Goal: Check status: Check status

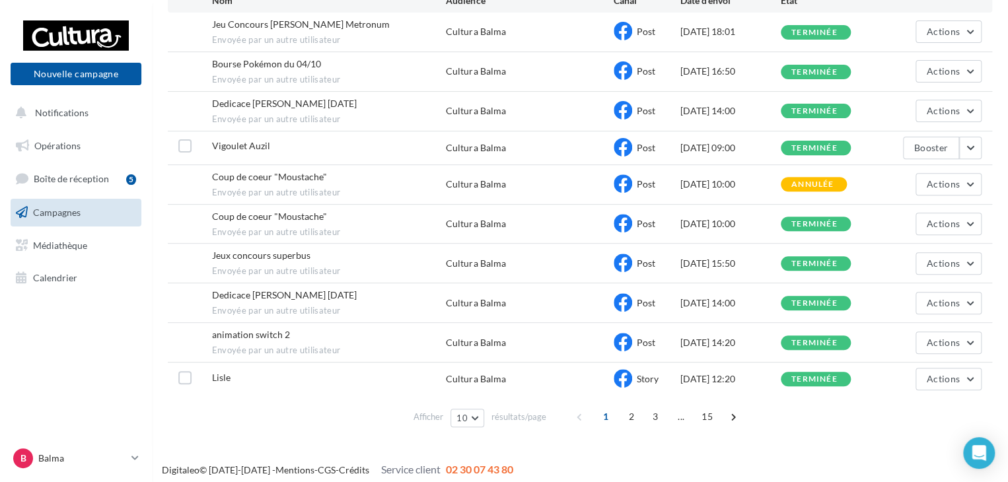
scroll to position [165, 0]
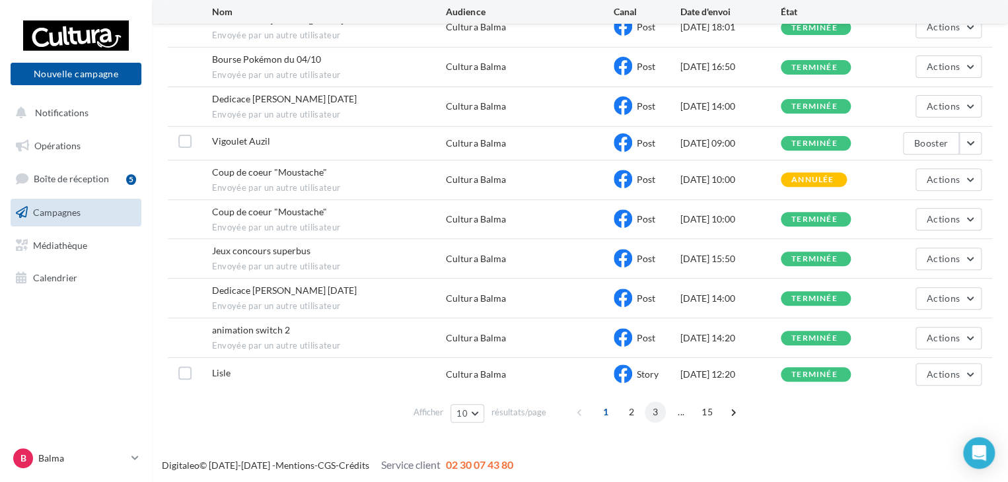
click at [649, 408] on span "3" at bounding box center [655, 412] width 21 height 21
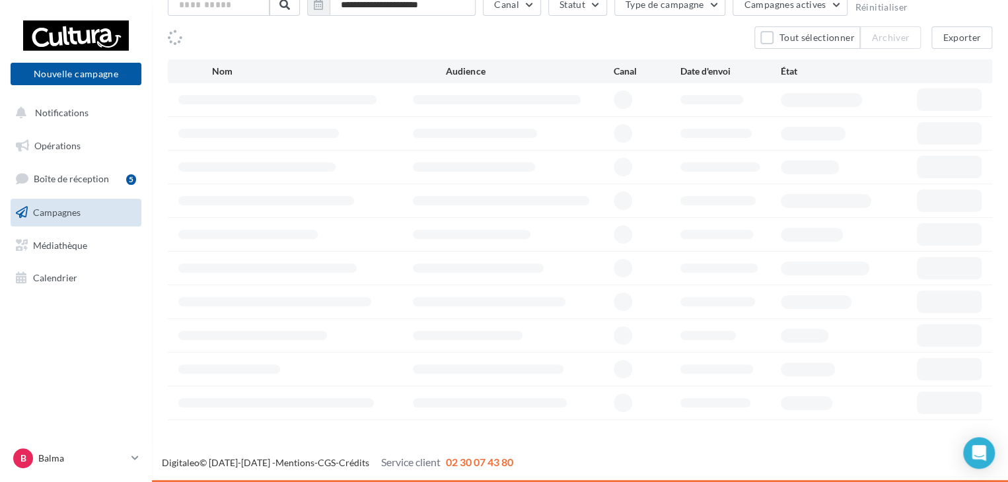
scroll to position [88, 0]
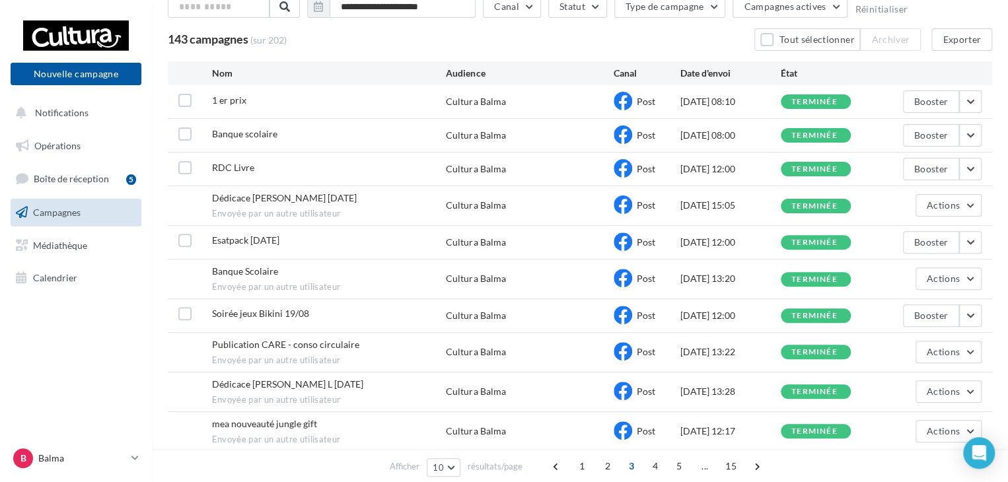
click at [605, 469] on span "2" at bounding box center [607, 466] width 21 height 21
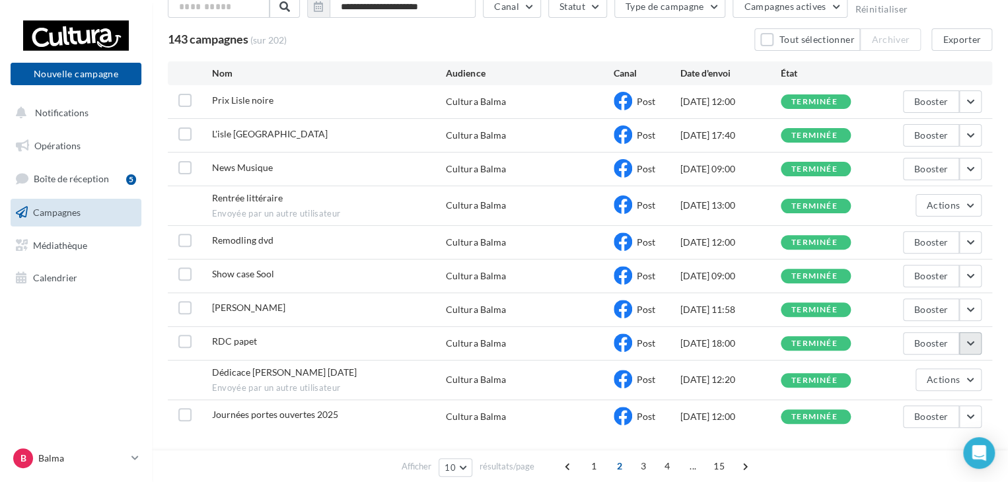
click at [976, 343] on button "button" at bounding box center [971, 343] width 22 height 22
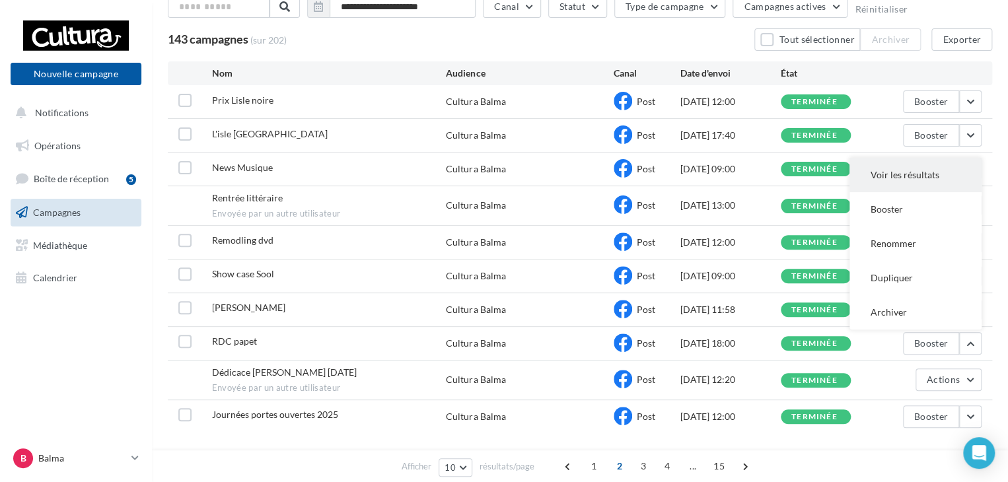
click at [895, 169] on button "Voir les résultats" at bounding box center [916, 175] width 132 height 34
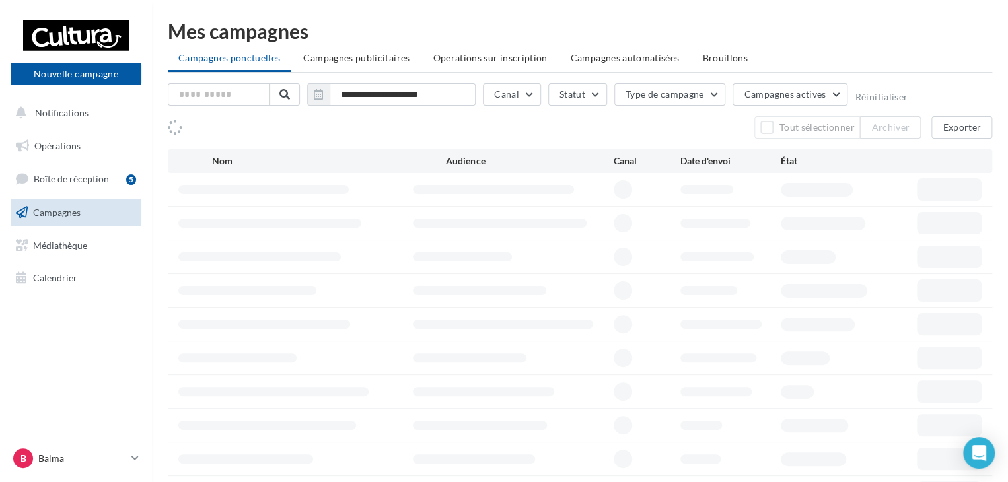
scroll to position [88, 0]
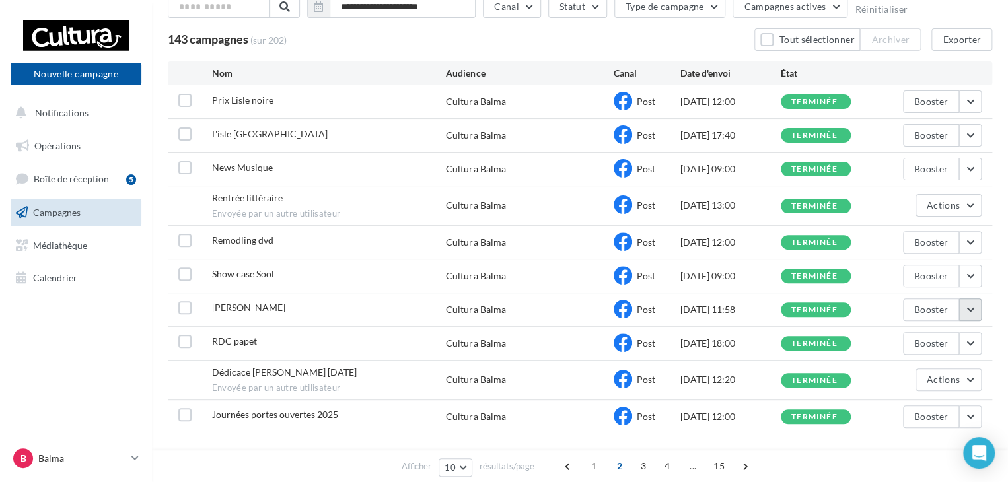
click at [973, 307] on button "button" at bounding box center [971, 310] width 22 height 22
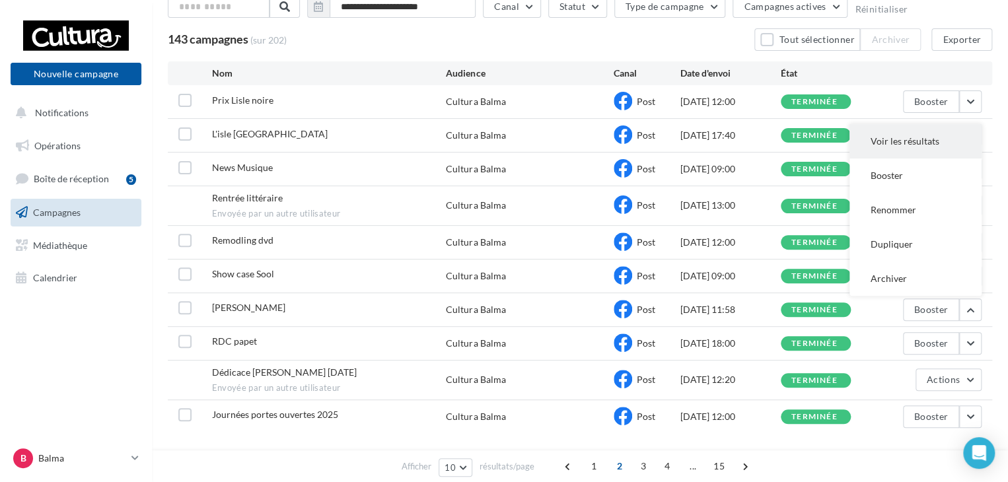
click at [888, 143] on button "Voir les résultats" at bounding box center [916, 141] width 132 height 34
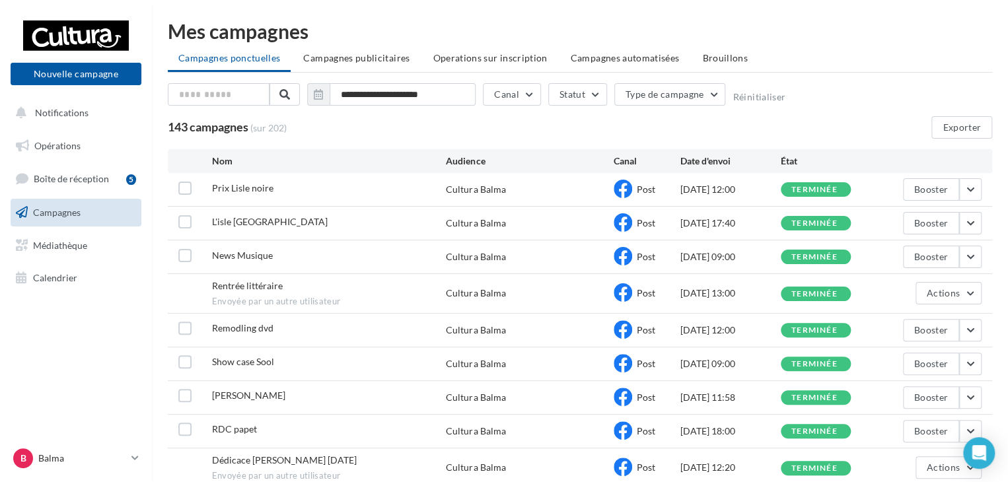
scroll to position [88, 0]
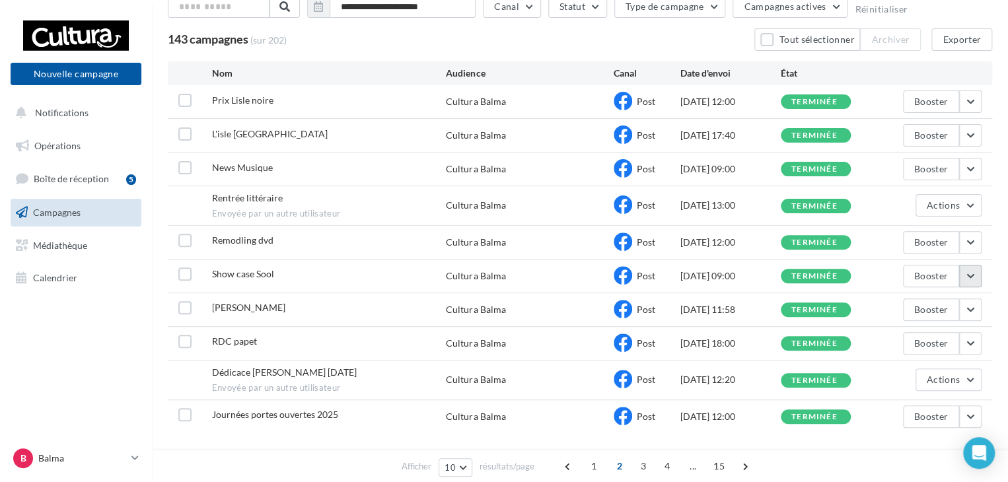
click at [973, 275] on button "button" at bounding box center [971, 276] width 22 height 22
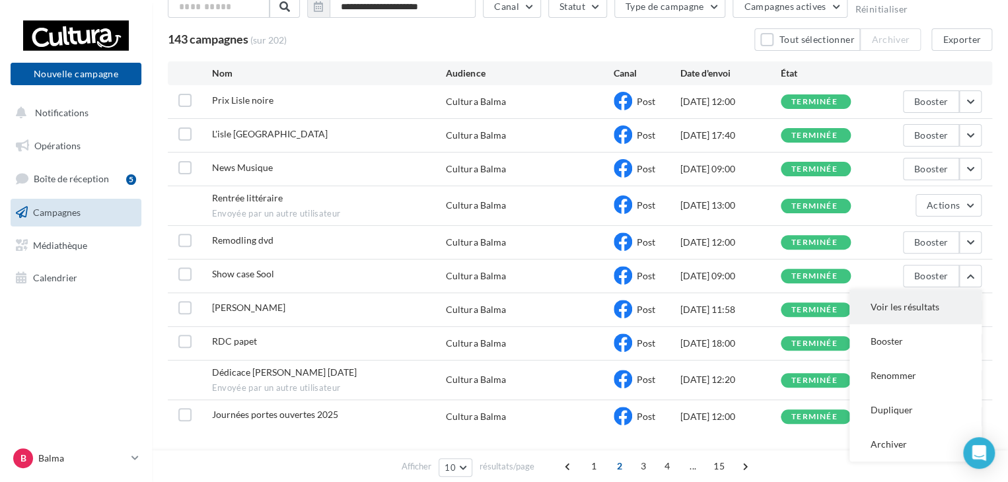
click at [933, 301] on button "Voir les résultats" at bounding box center [916, 307] width 132 height 34
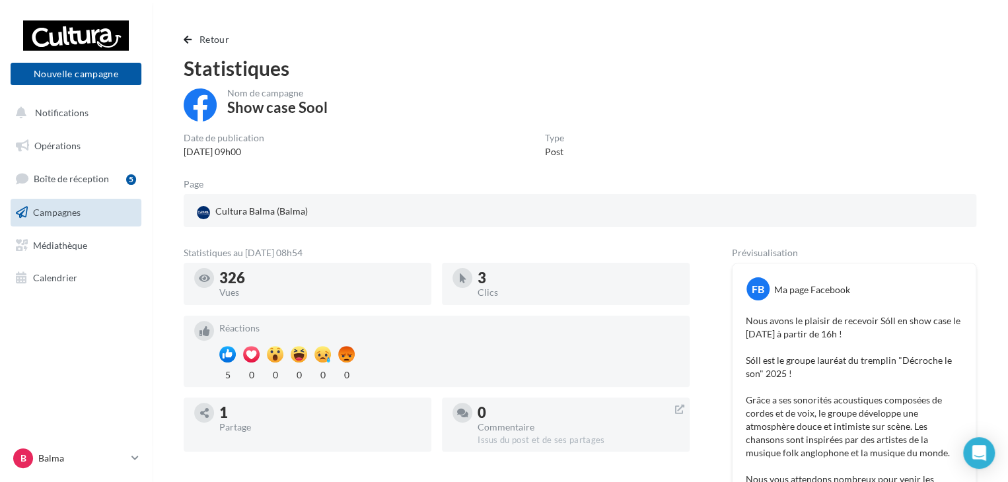
scroll to position [88, 0]
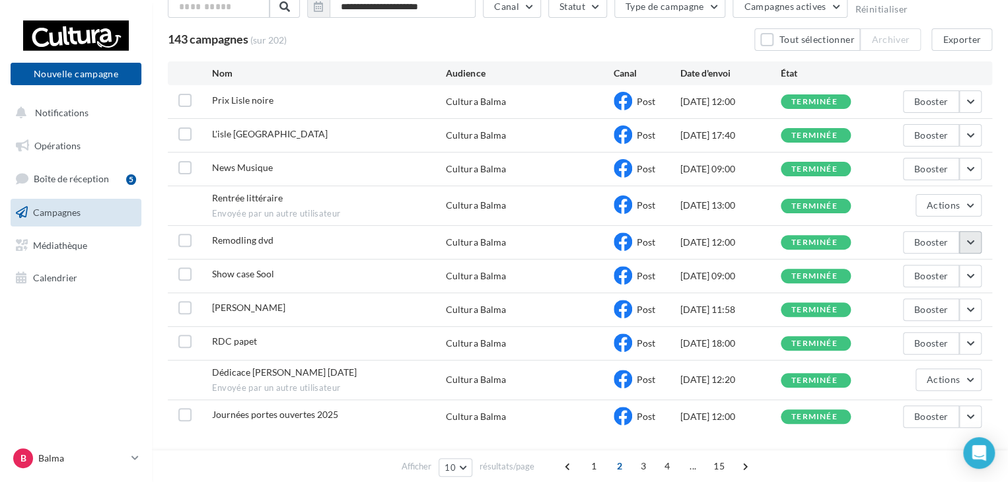
click at [966, 241] on button "button" at bounding box center [971, 242] width 22 height 22
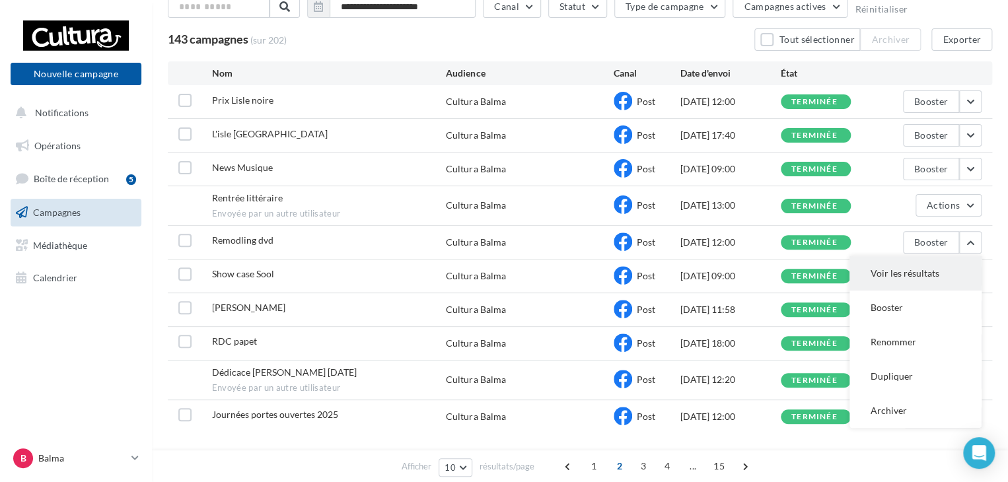
click at [917, 263] on button "Voir les résultats" at bounding box center [916, 273] width 132 height 34
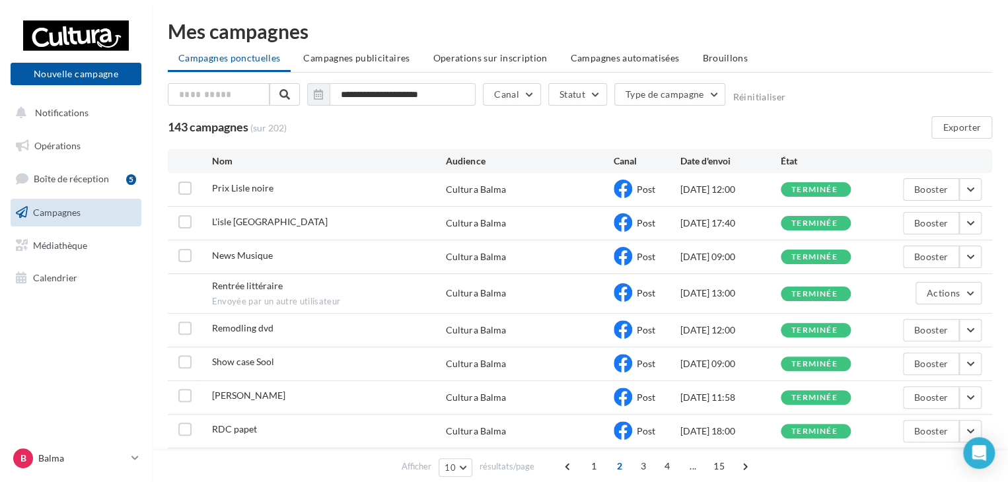
scroll to position [88, 0]
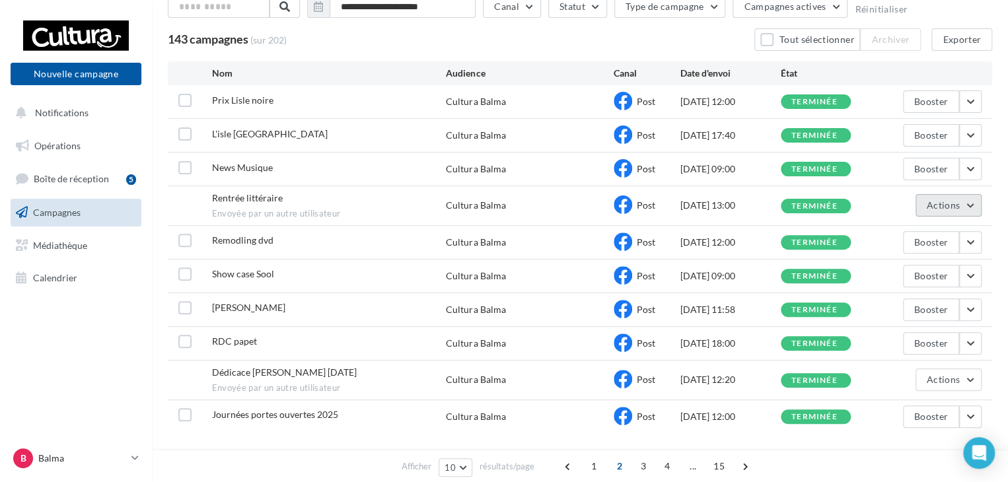
click at [973, 209] on button "Actions" at bounding box center [949, 205] width 66 height 22
click at [912, 231] on button "Voir les résultats" at bounding box center [916, 236] width 132 height 34
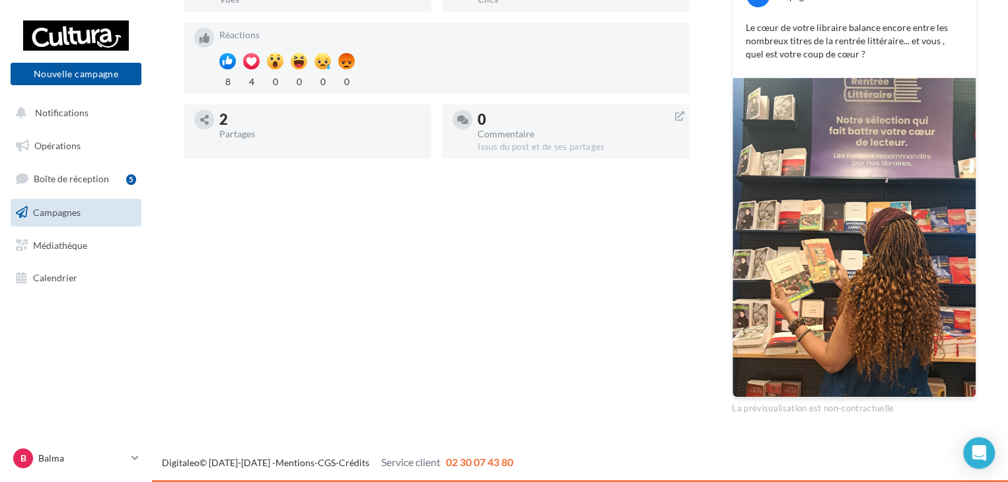
scroll to position [29, 0]
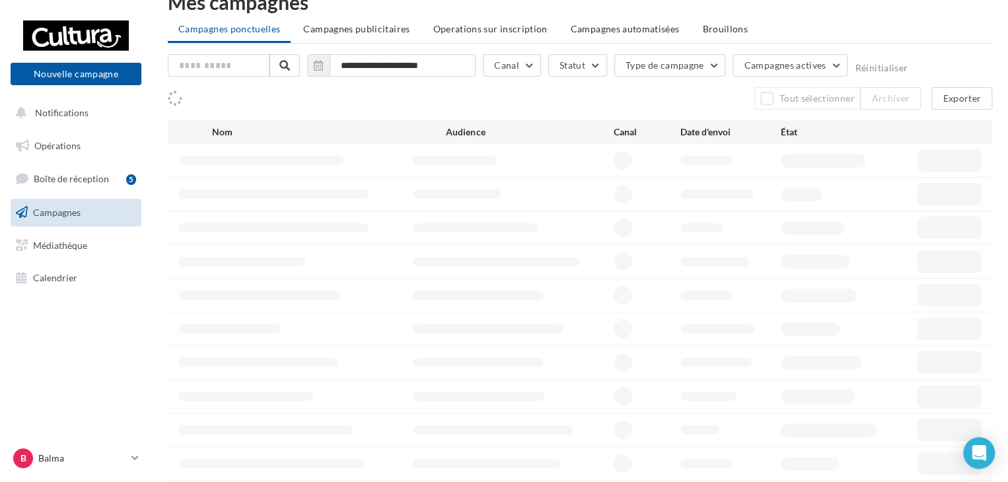
scroll to position [88, 0]
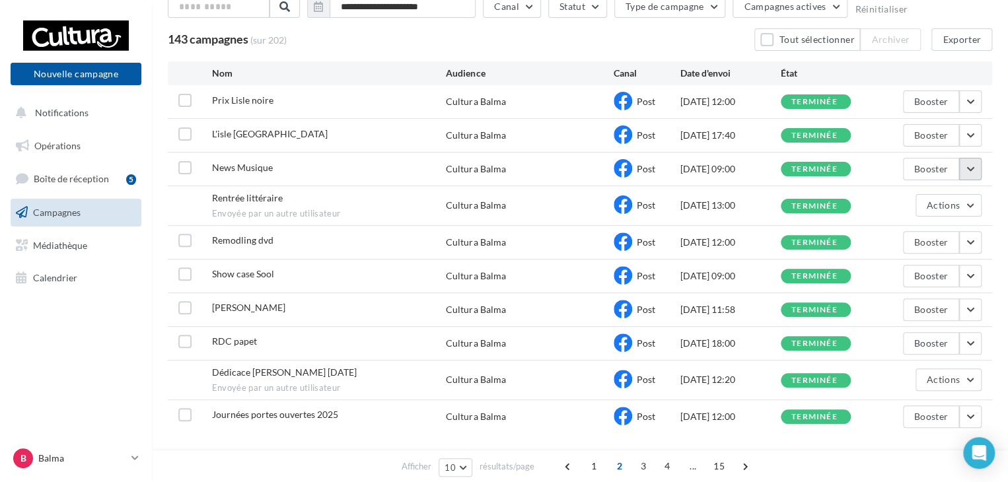
click at [971, 170] on button "button" at bounding box center [971, 169] width 22 height 22
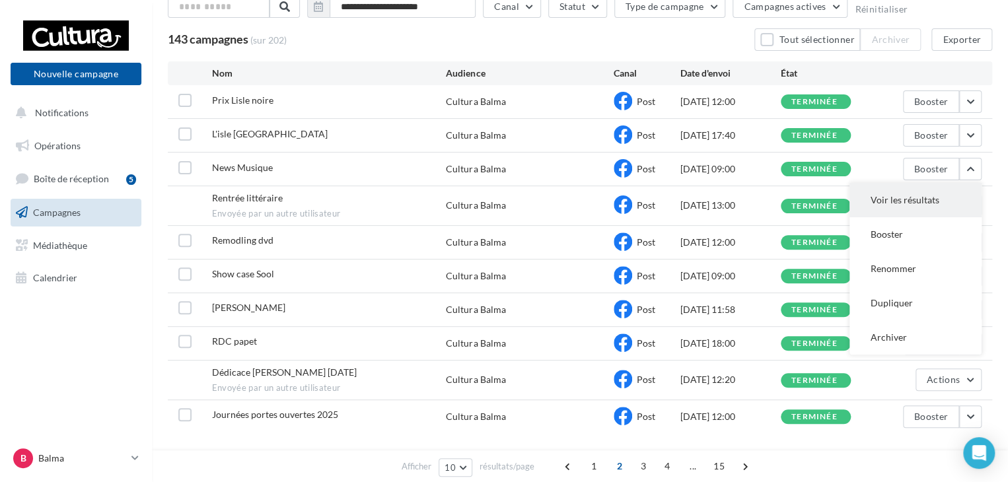
click at [925, 196] on button "Voir les résultats" at bounding box center [916, 200] width 132 height 34
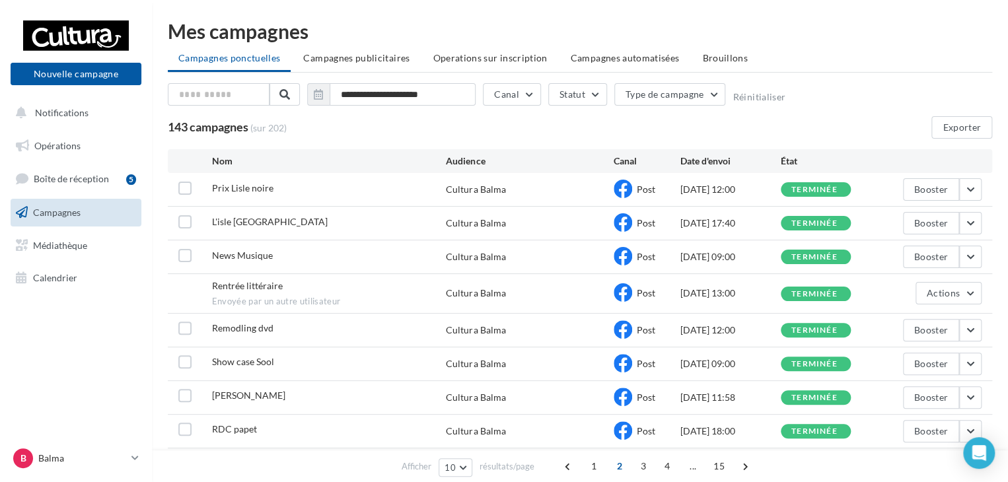
scroll to position [88, 0]
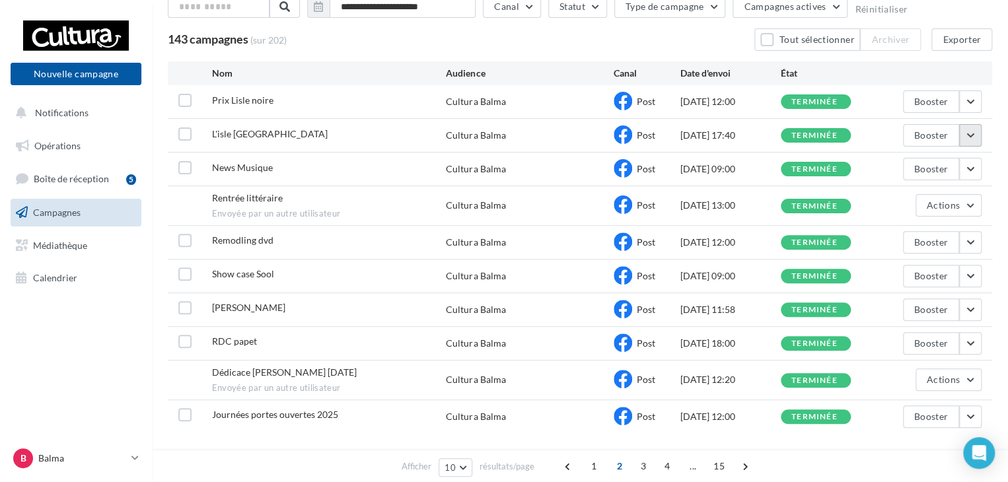
click at [968, 132] on button "button" at bounding box center [971, 135] width 22 height 22
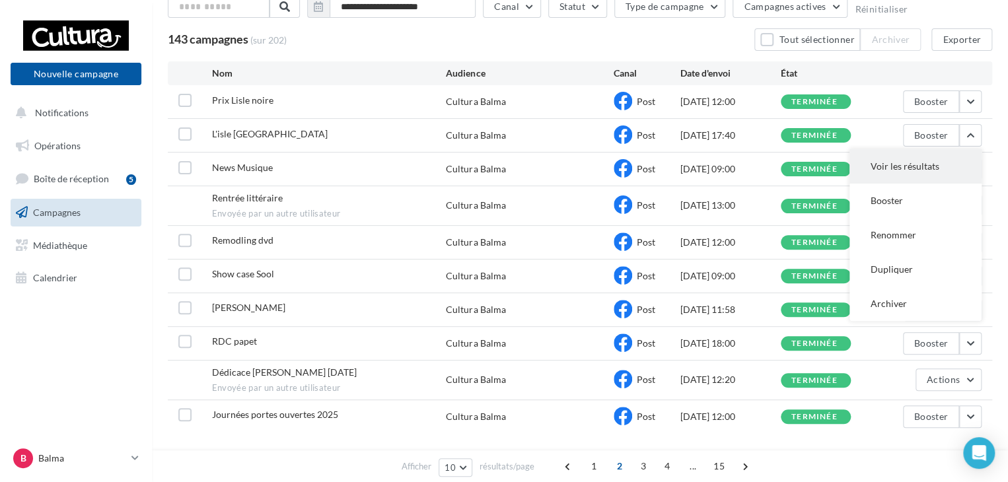
click at [923, 163] on button "Voir les résultats" at bounding box center [916, 166] width 132 height 34
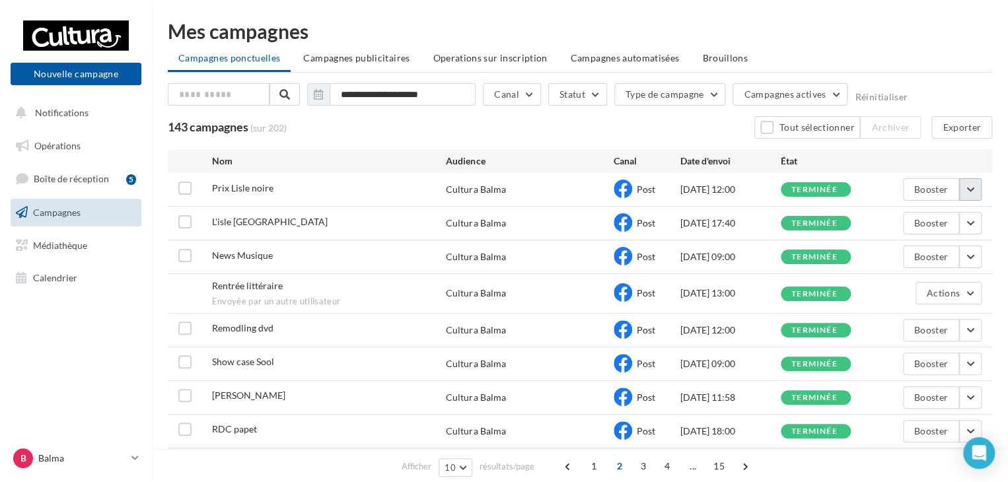
click at [966, 188] on button "button" at bounding box center [971, 189] width 22 height 22
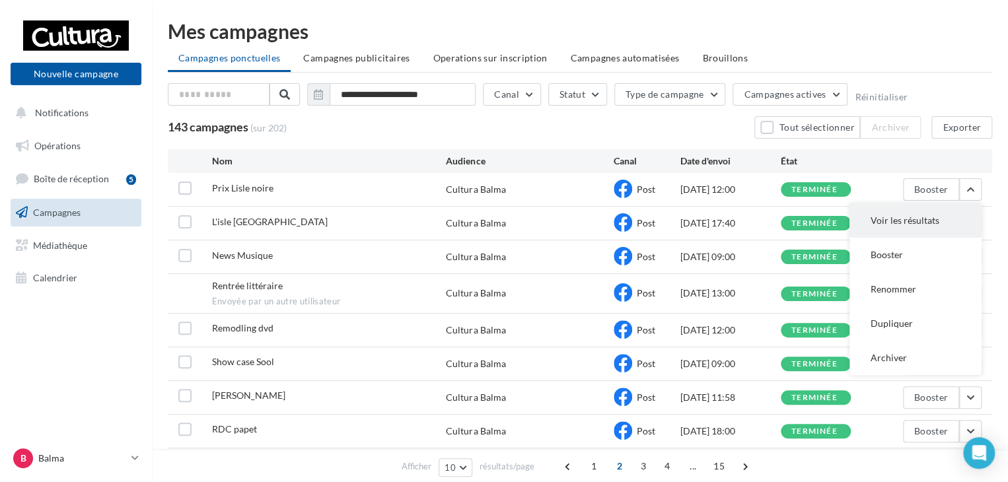
click at [909, 220] on button "Voir les résultats" at bounding box center [916, 221] width 132 height 34
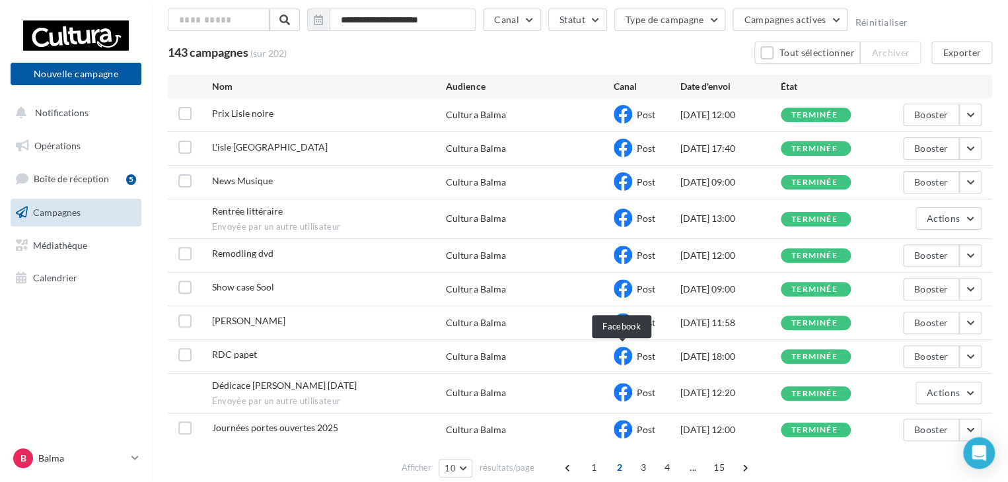
scroll to position [131, 0]
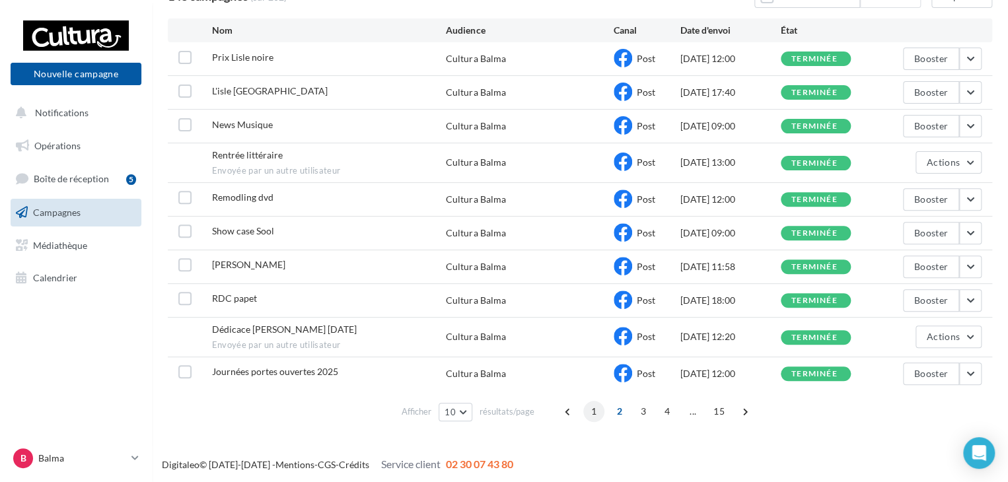
click at [593, 410] on span "1" at bounding box center [594, 411] width 21 height 21
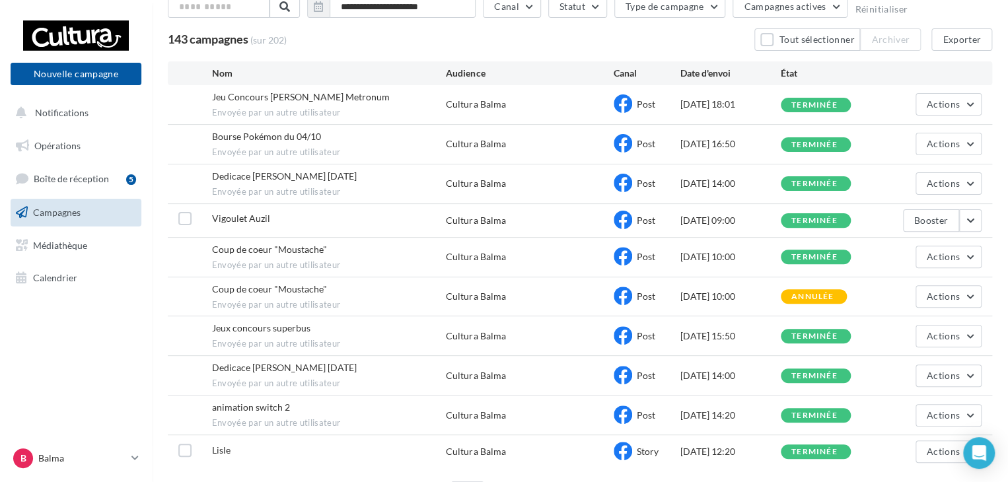
scroll to position [119, 0]
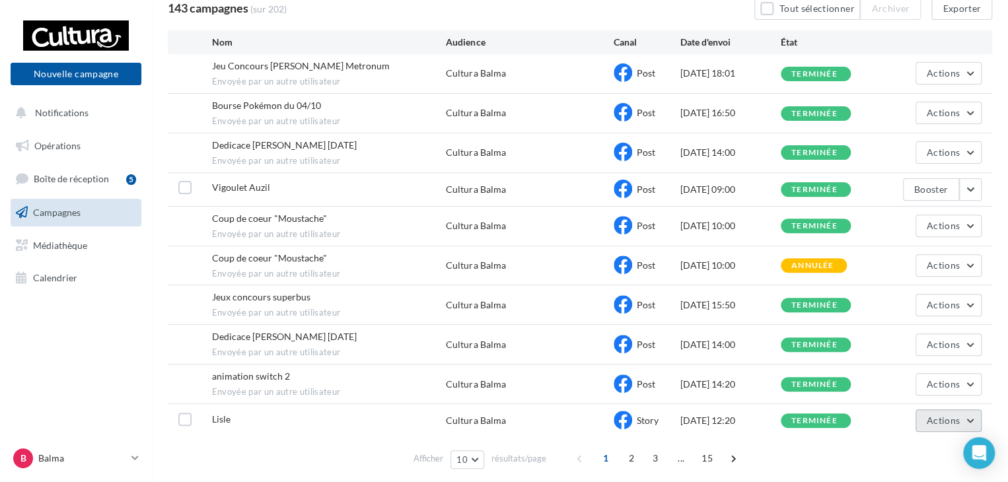
click at [927, 413] on button "Actions" at bounding box center [949, 421] width 66 height 22
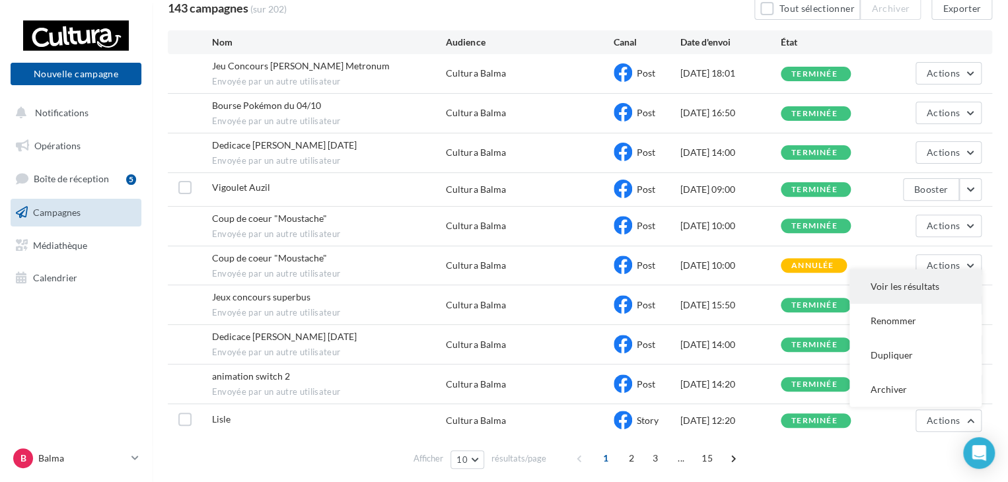
click at [909, 285] on button "Voir les résultats" at bounding box center [916, 287] width 132 height 34
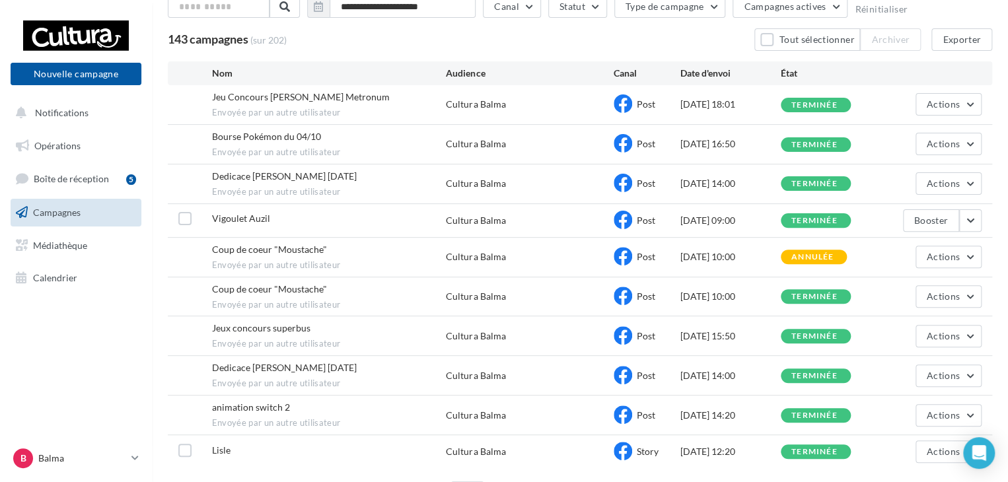
scroll to position [119, 0]
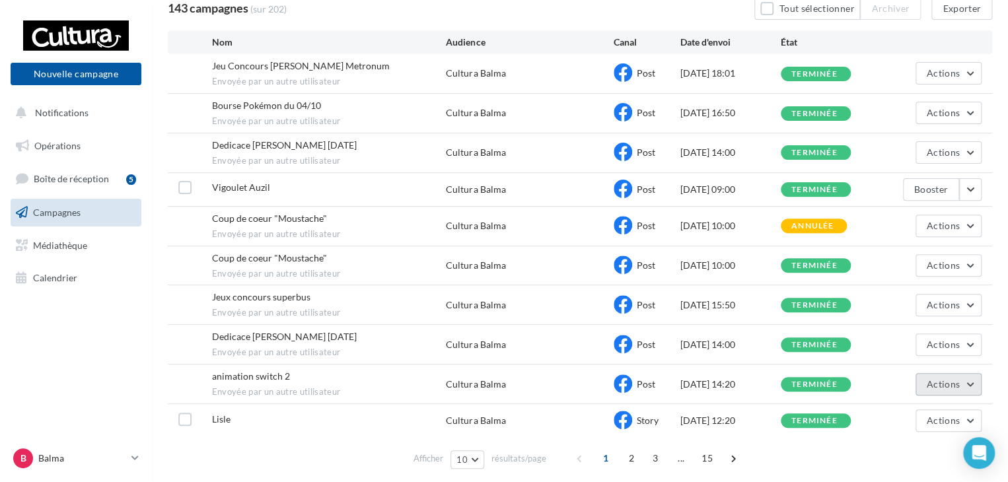
click at [963, 377] on button "Actions" at bounding box center [949, 384] width 66 height 22
click at [917, 410] on button "Voir les résultats" at bounding box center [916, 415] width 132 height 34
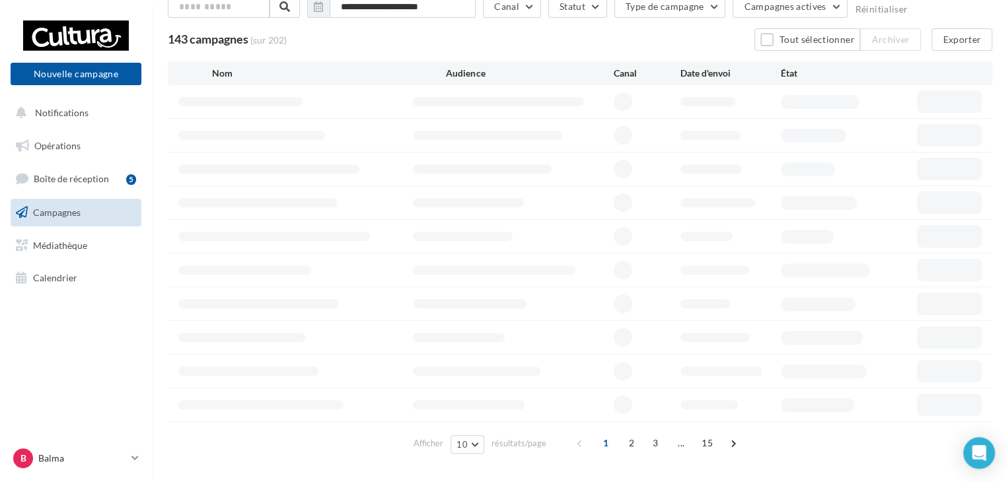
scroll to position [118, 0]
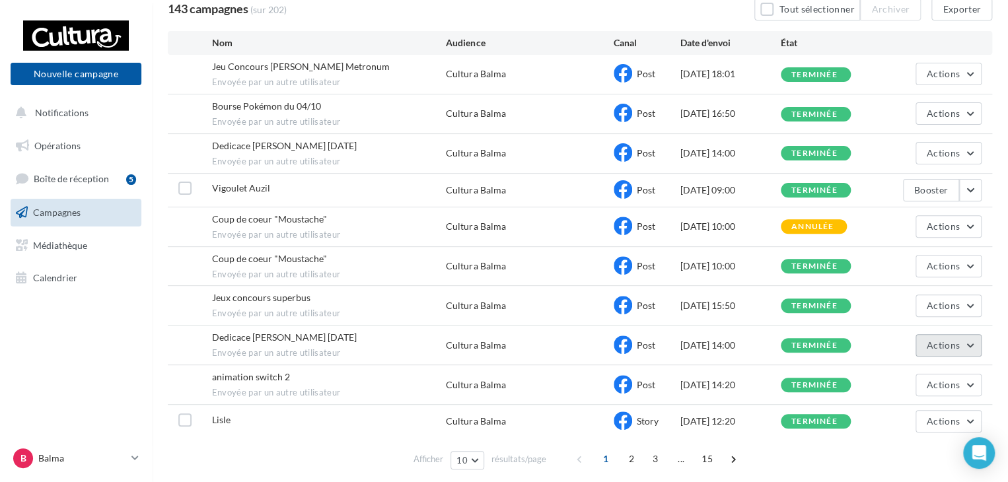
click at [972, 346] on button "Actions" at bounding box center [949, 345] width 66 height 22
click at [932, 376] on button "Voir les résultats" at bounding box center [916, 377] width 132 height 34
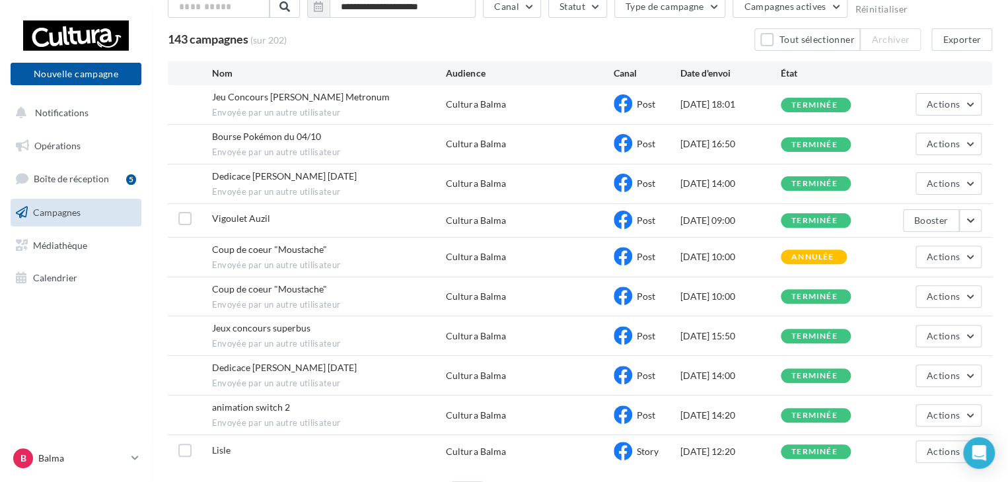
scroll to position [118, 0]
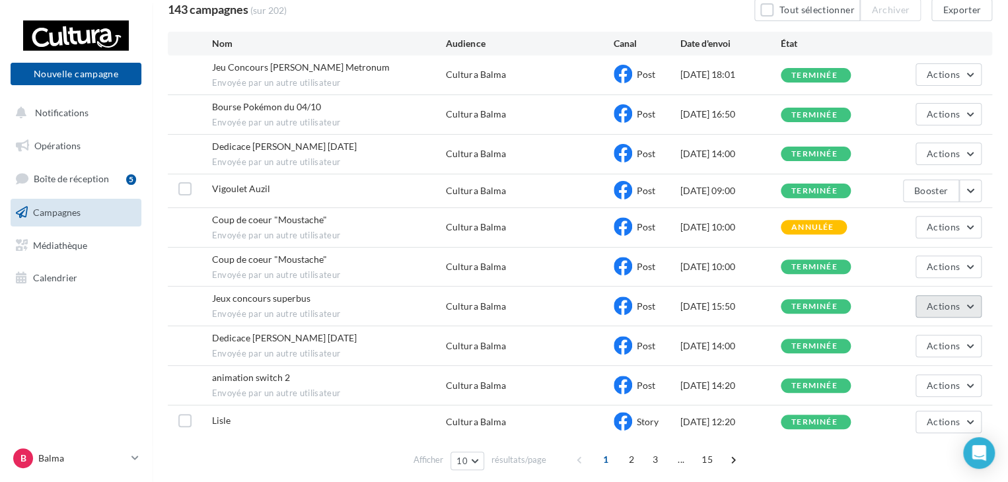
click at [959, 305] on span "Actions" at bounding box center [943, 306] width 33 height 11
click at [904, 331] on button "Voir les résultats" at bounding box center [916, 338] width 132 height 34
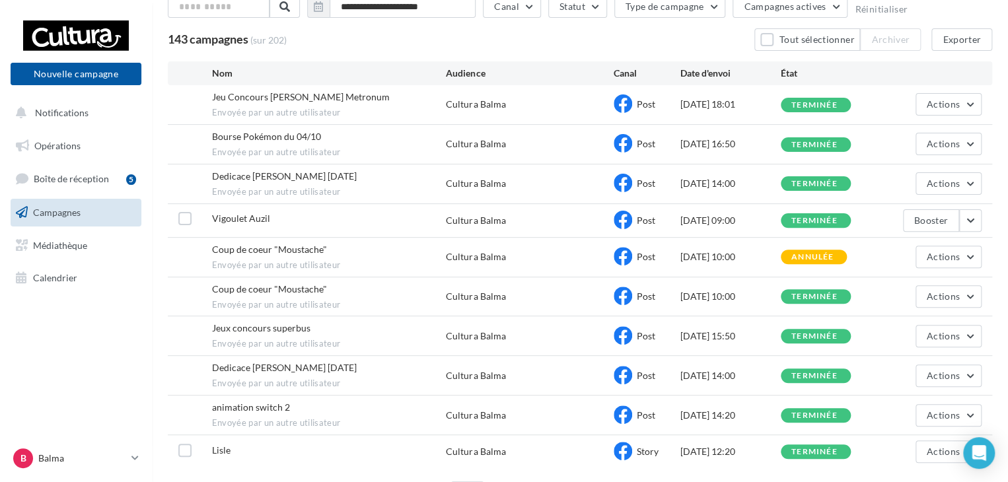
scroll to position [117, 0]
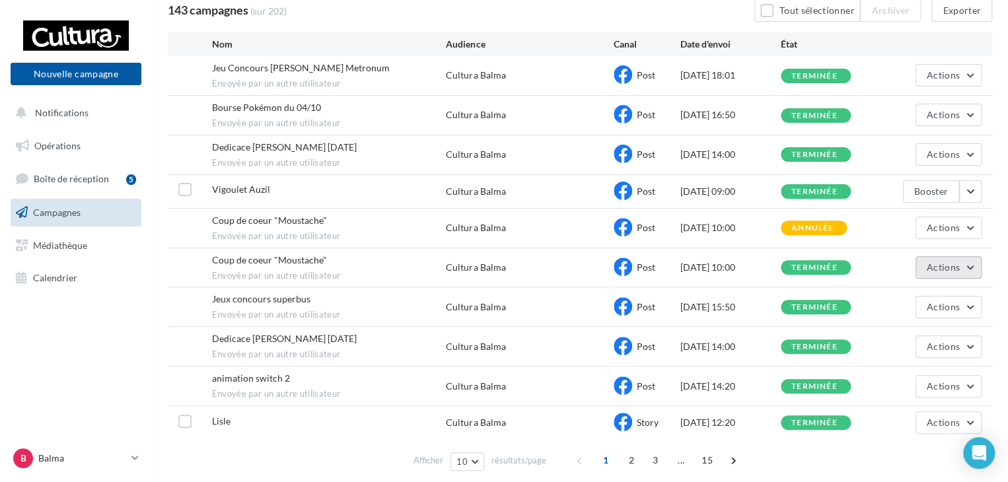
click at [972, 262] on button "Actions" at bounding box center [949, 267] width 66 height 22
click at [921, 294] on button "Voir les résultats" at bounding box center [916, 299] width 132 height 34
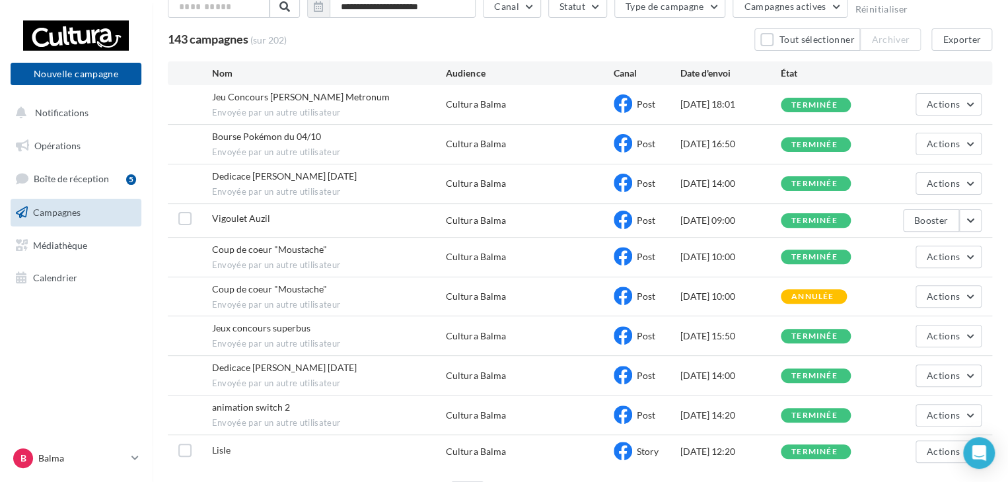
scroll to position [116, 0]
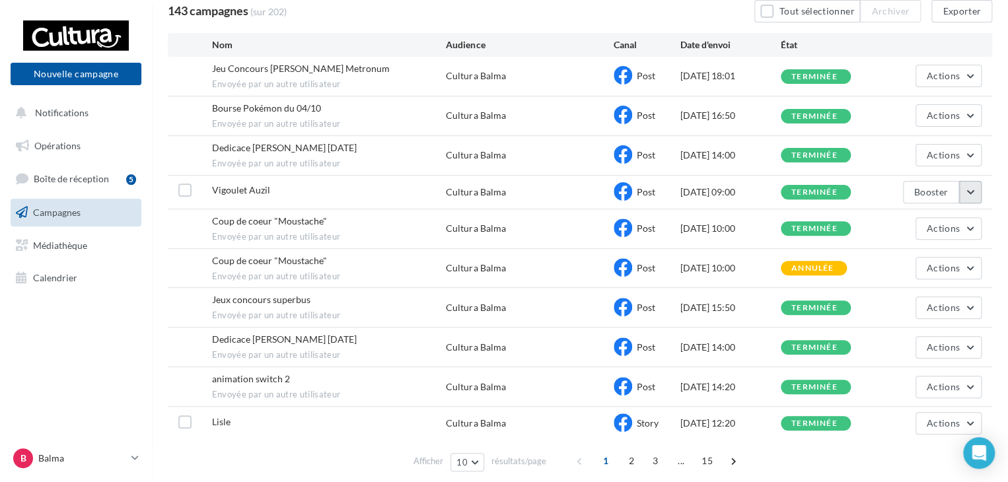
click at [960, 192] on button "button" at bounding box center [971, 192] width 22 height 22
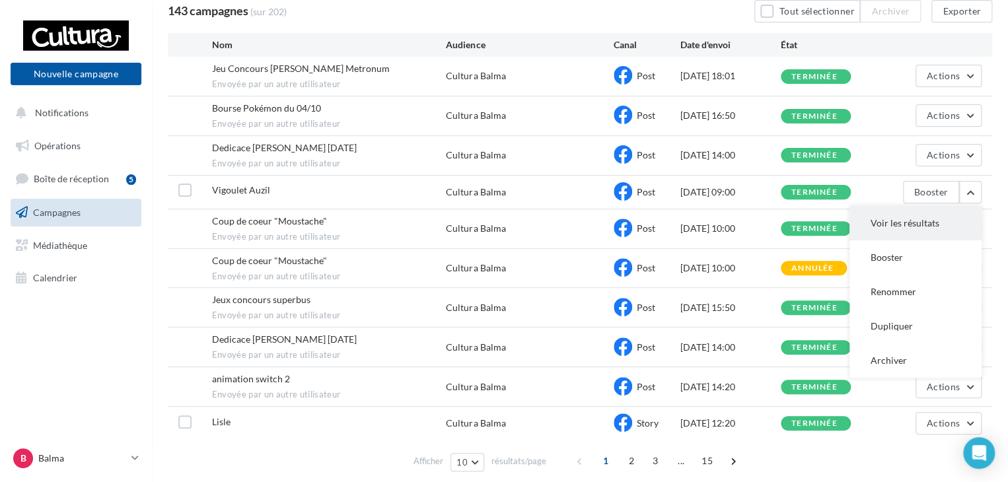
click at [919, 221] on button "Voir les résultats" at bounding box center [916, 223] width 132 height 34
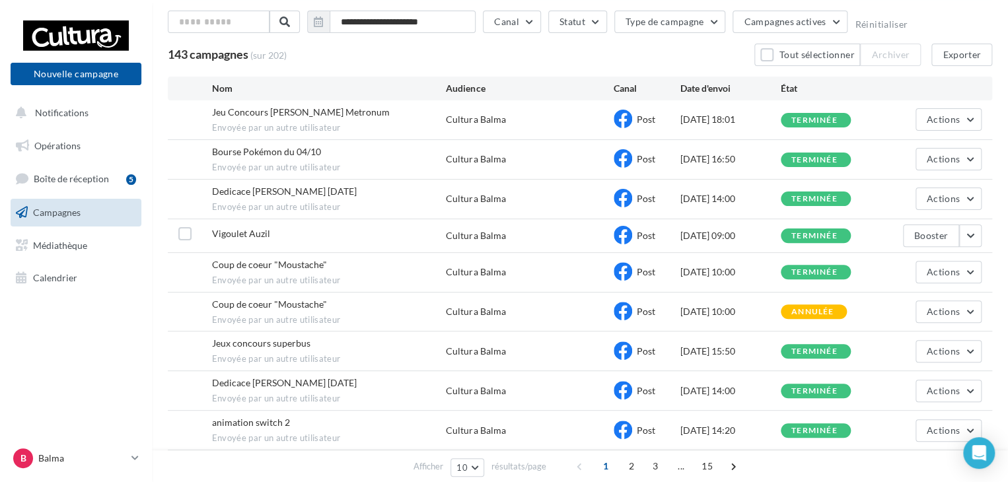
scroll to position [50, 0]
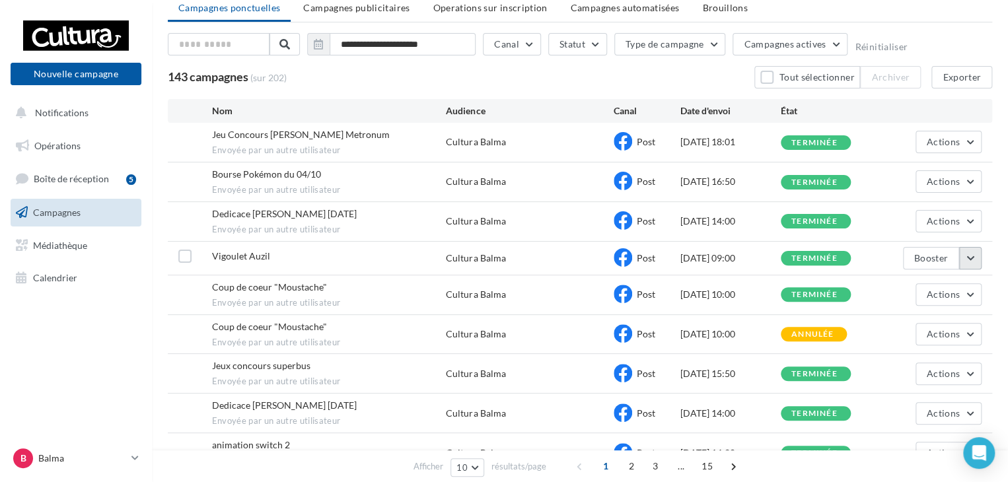
click at [970, 255] on button "button" at bounding box center [971, 258] width 22 height 22
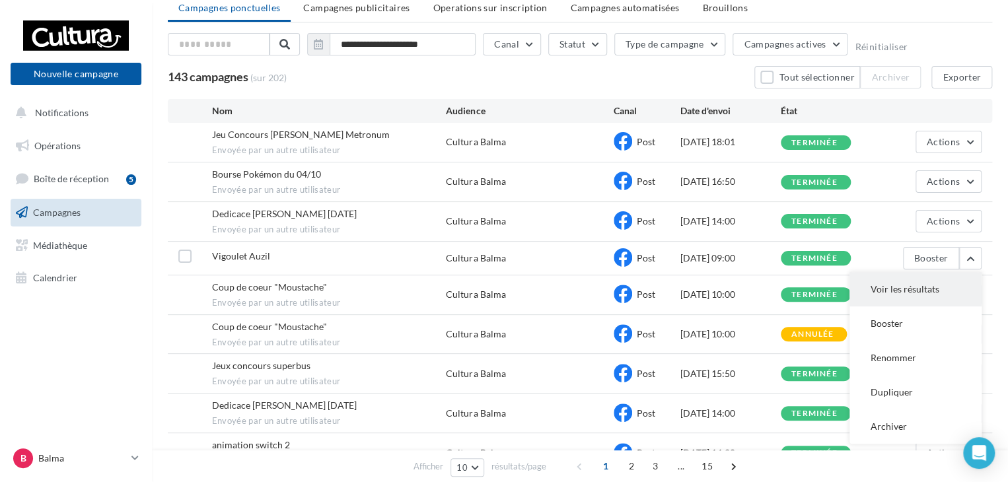
click at [915, 286] on button "Voir les résultats" at bounding box center [916, 289] width 132 height 34
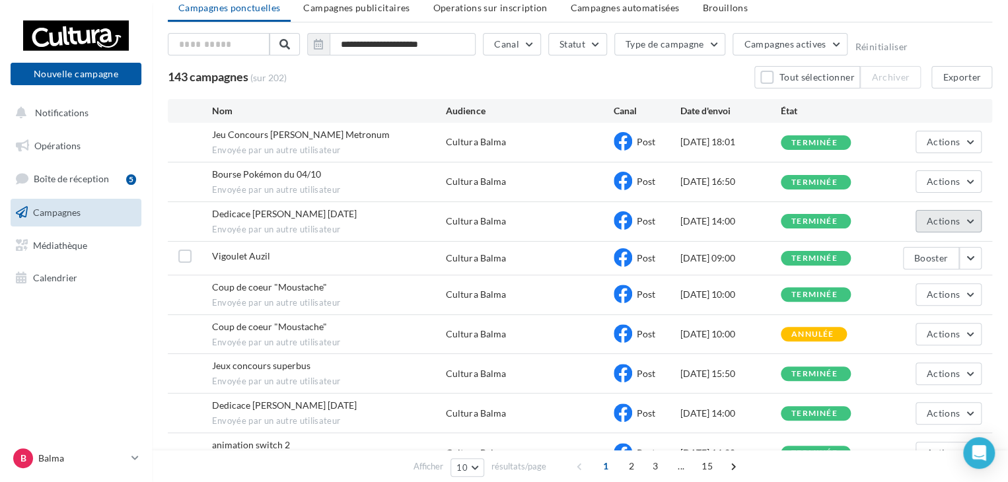
click at [977, 215] on button "Actions" at bounding box center [949, 221] width 66 height 22
click at [886, 246] on button "Voir les résultats" at bounding box center [916, 252] width 132 height 34
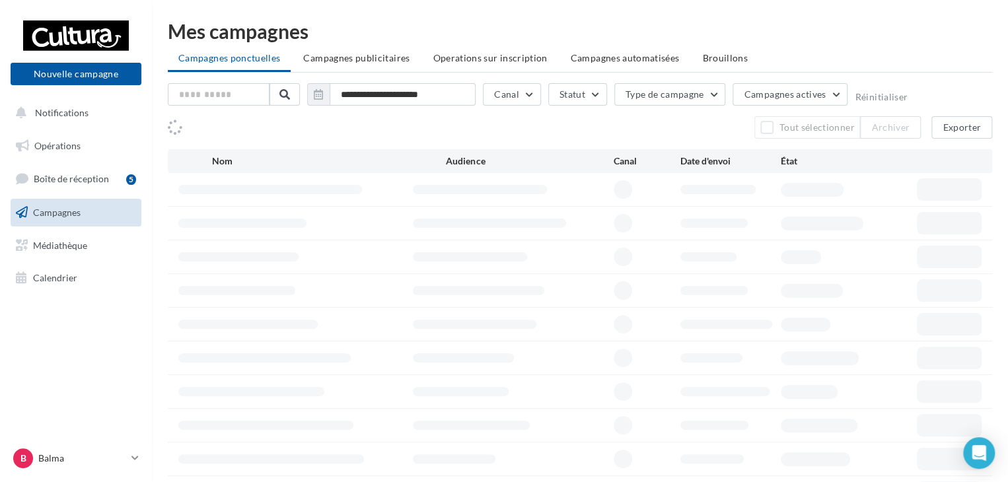
scroll to position [50, 0]
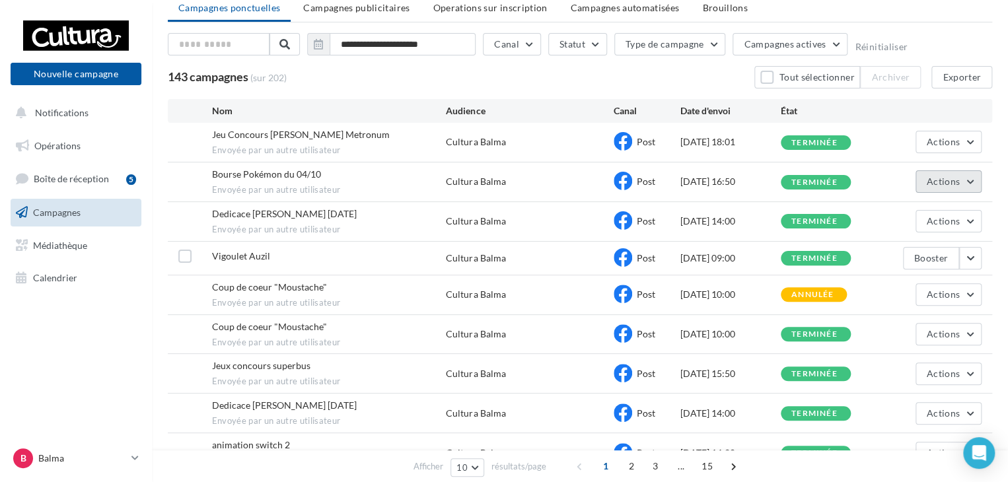
click at [970, 177] on button "Actions" at bounding box center [949, 182] width 66 height 22
click at [943, 206] on button "Voir les résultats" at bounding box center [916, 213] width 132 height 34
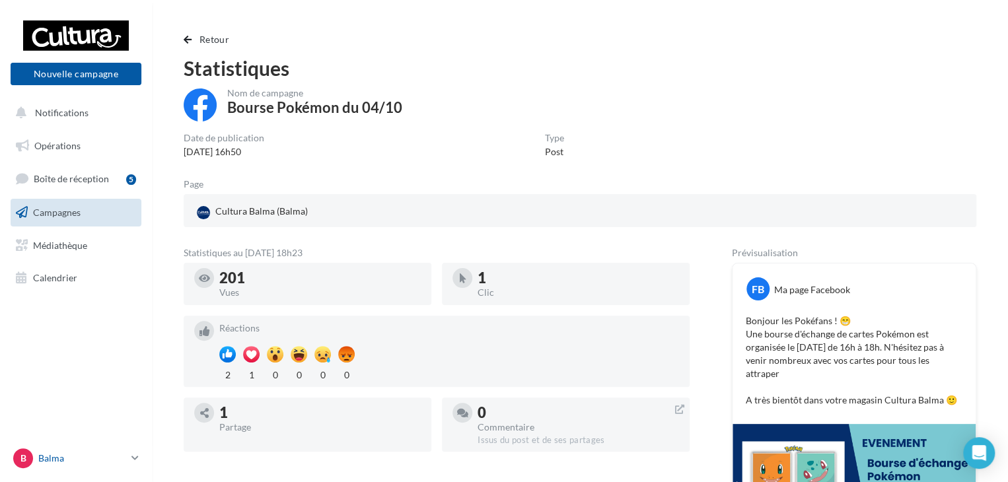
click at [133, 456] on icon at bounding box center [135, 458] width 7 height 11
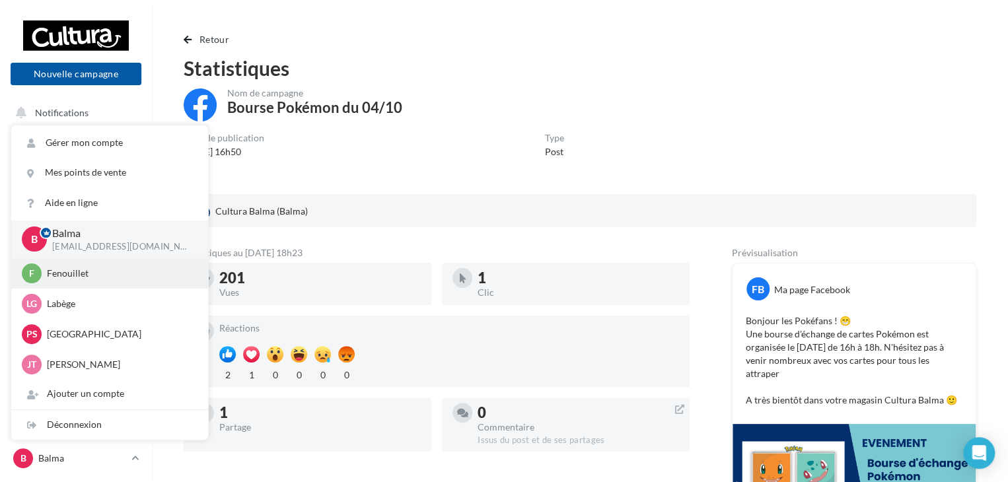
click at [93, 274] on p "Fenouillet" at bounding box center [119, 273] width 145 height 13
